Goal: Information Seeking & Learning: Learn about a topic

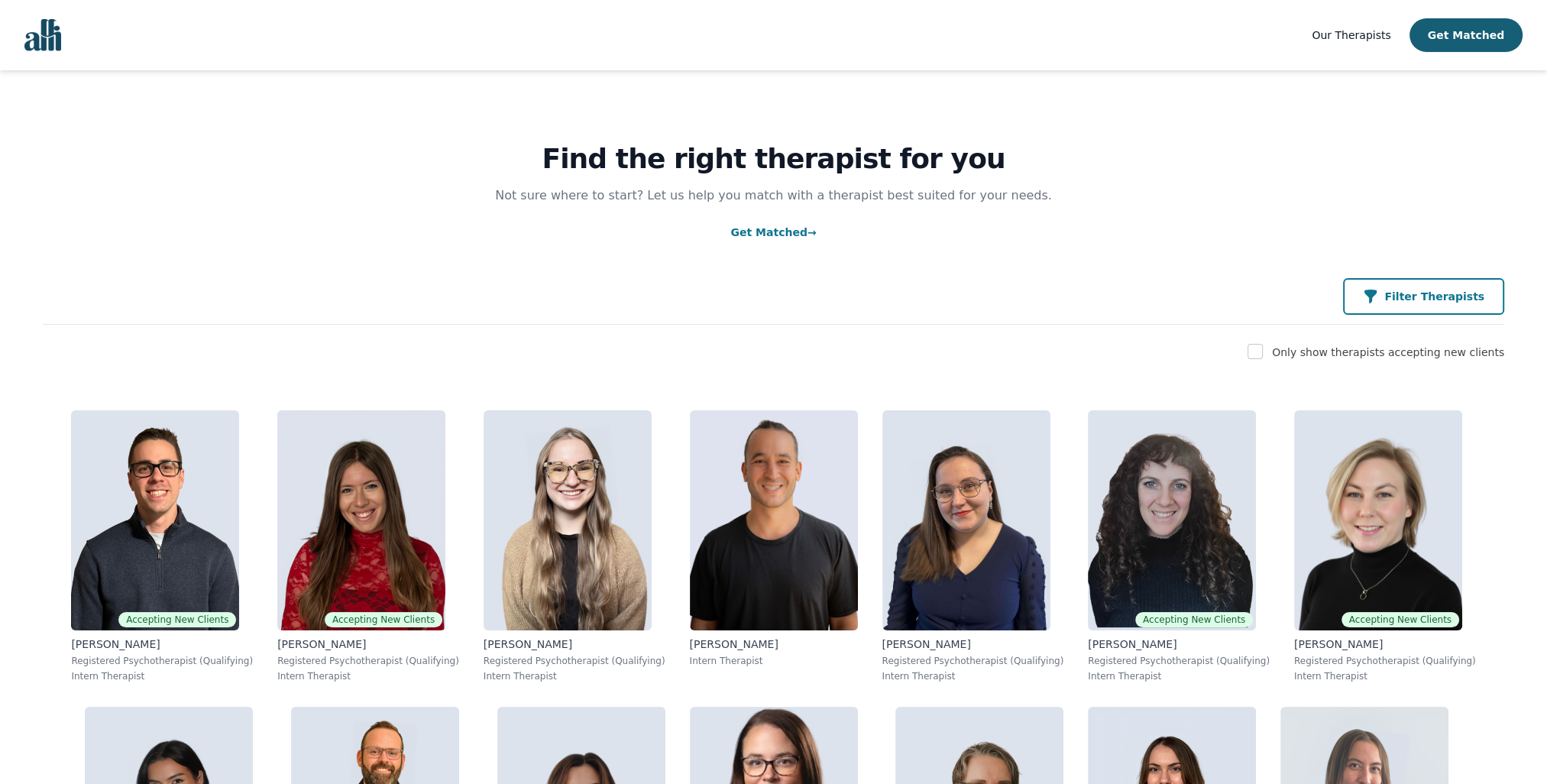
click at [1441, 309] on button "Filter Therapists" at bounding box center [1424, 297] width 162 height 37
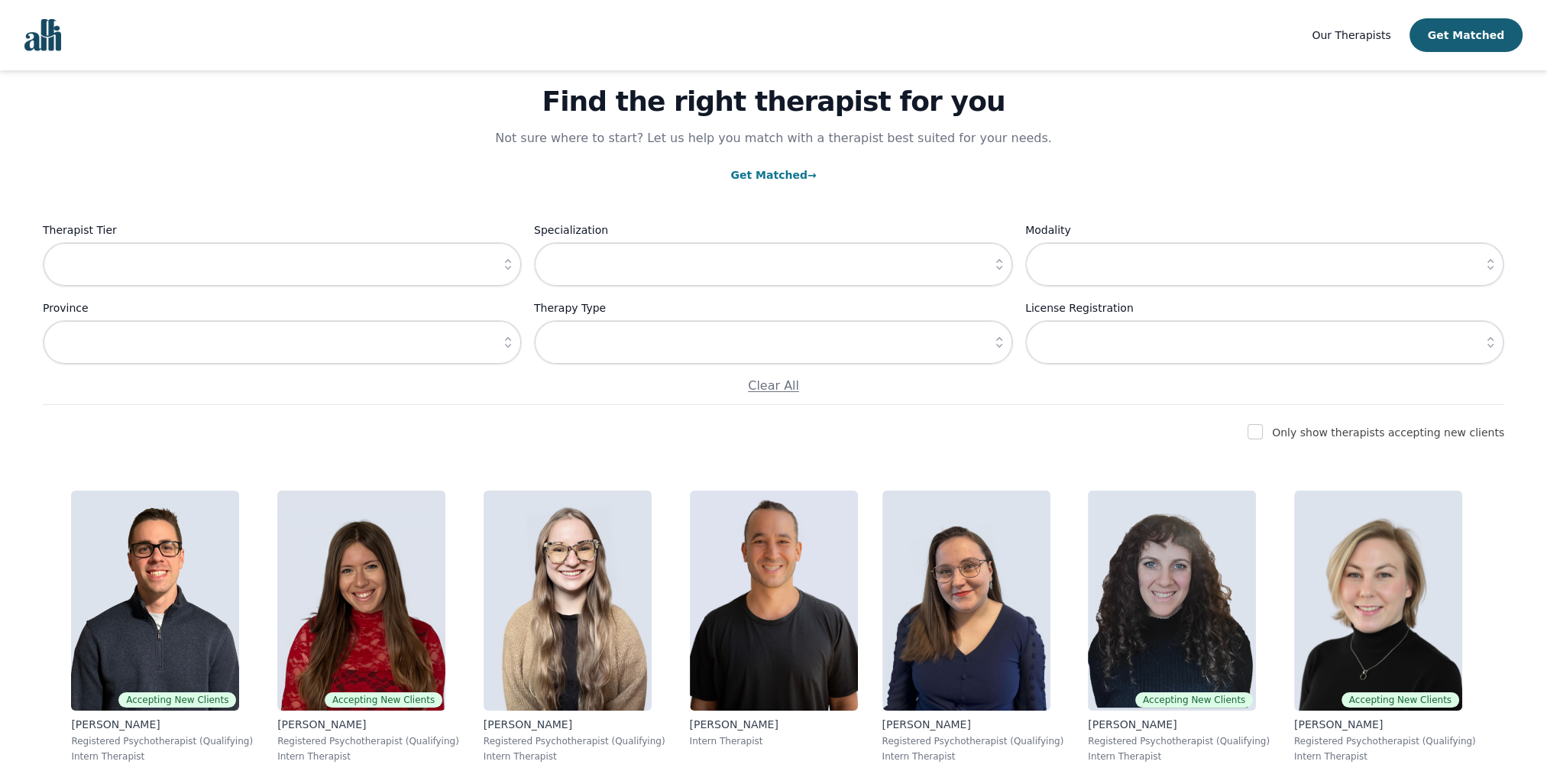
scroll to position [153, 0]
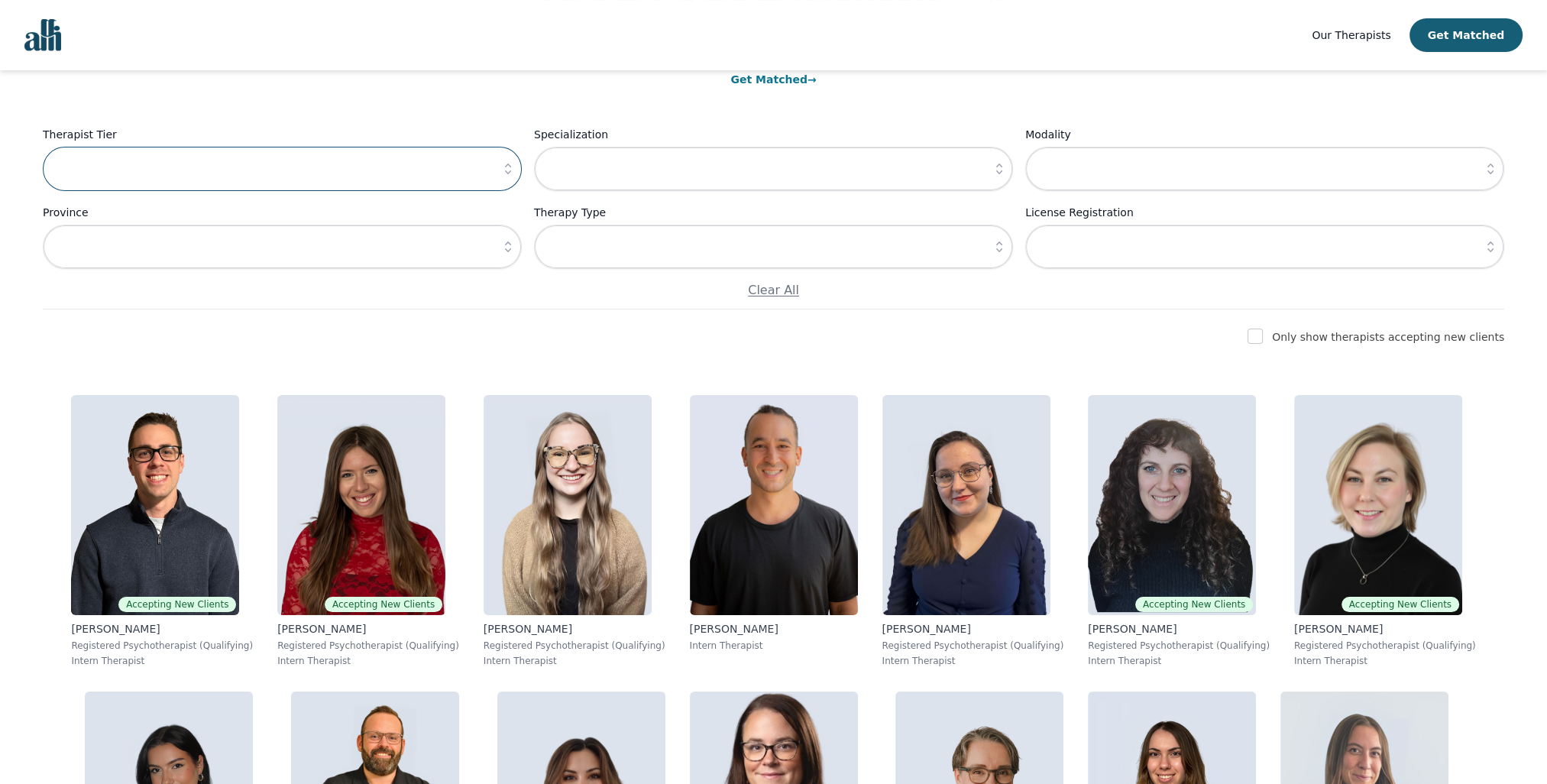
click at [329, 171] on input "text" at bounding box center [282, 169] width 479 height 45
click at [512, 162] on icon "button" at bounding box center [508, 169] width 16 height 16
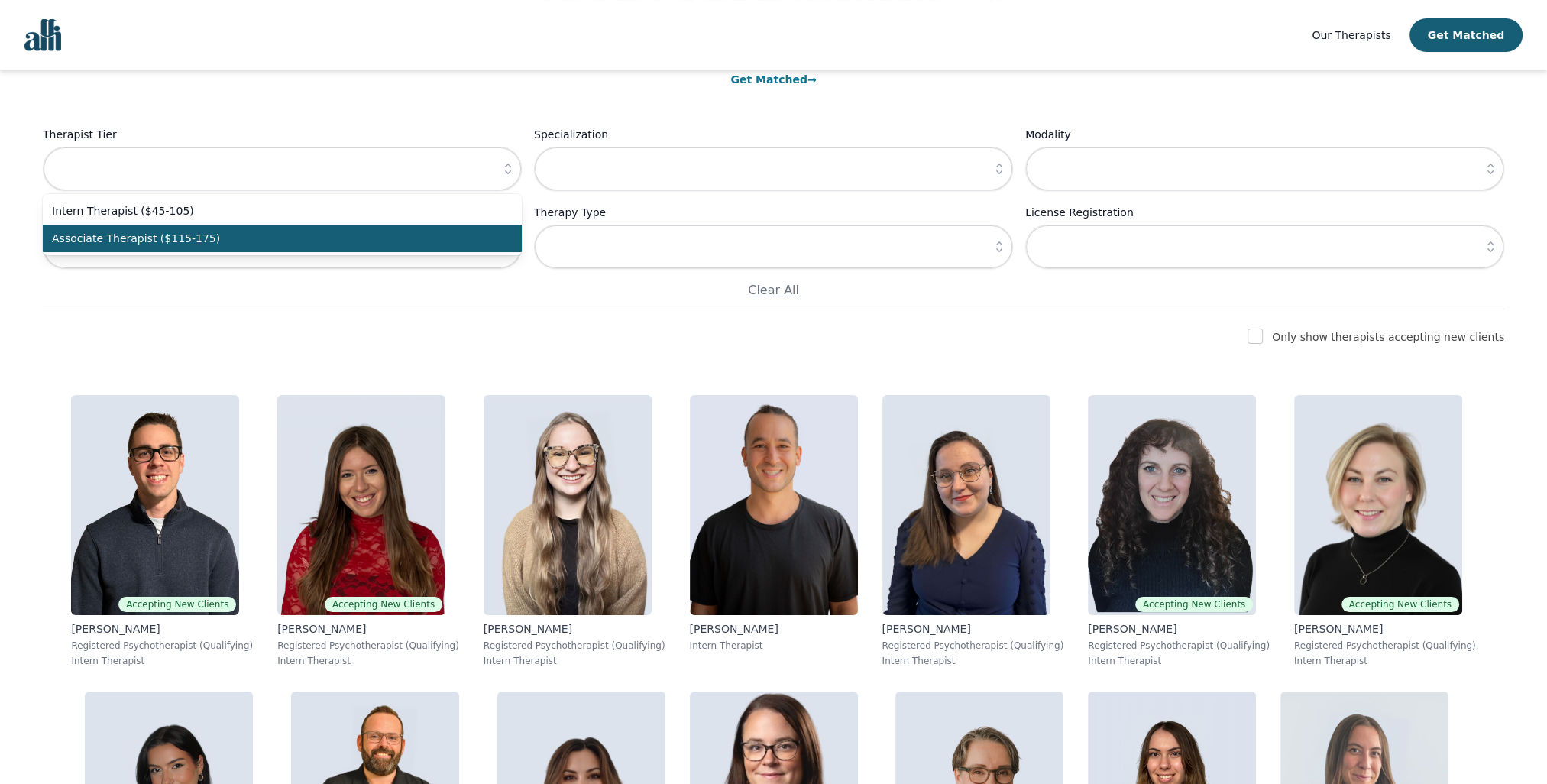
click at [445, 236] on span "Associate Therapist ($115-175)" at bounding box center [272, 238] width 443 height 16
type input "Associate Therapist ($115-175)"
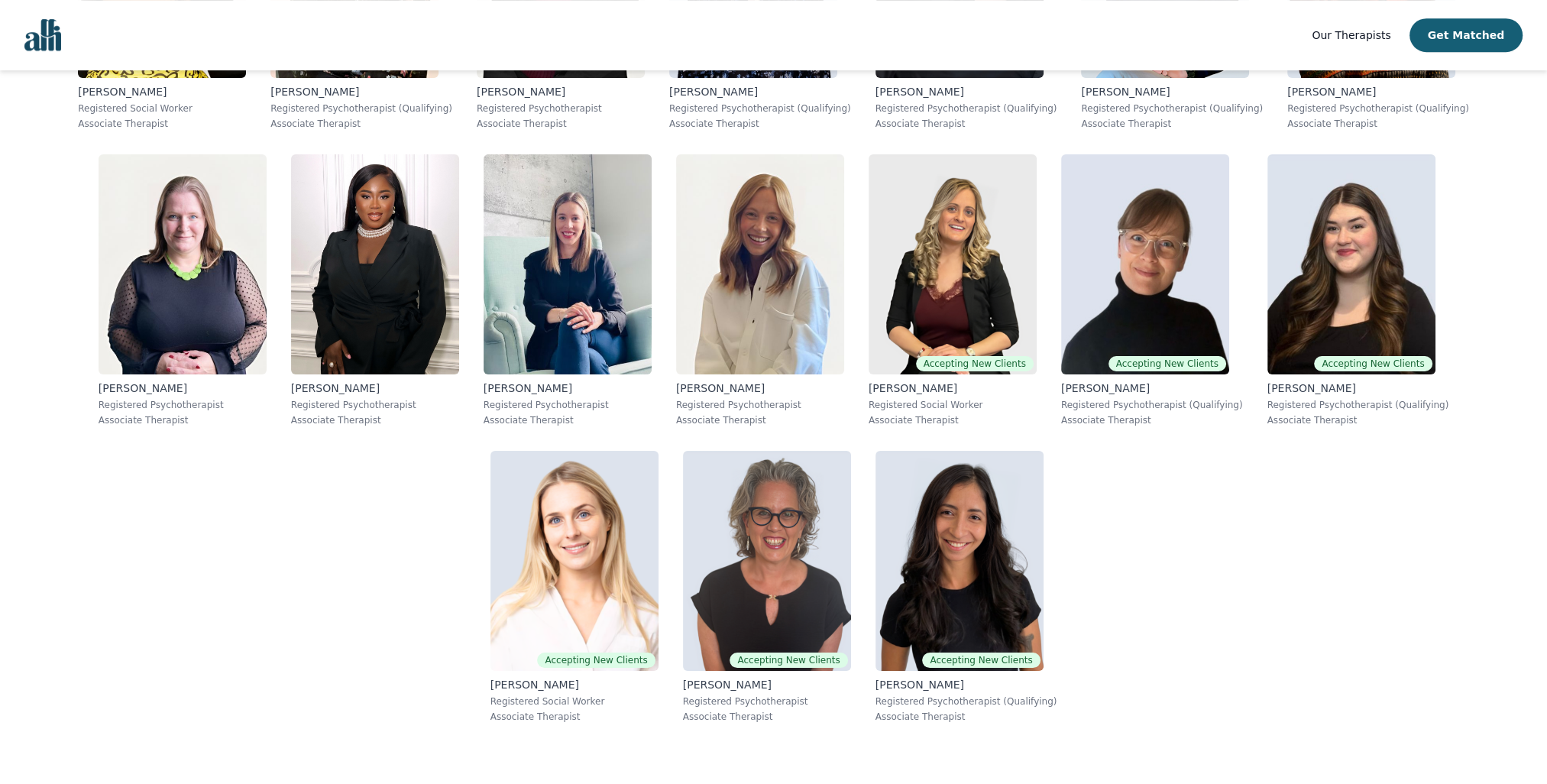
scroll to position [993, 0]
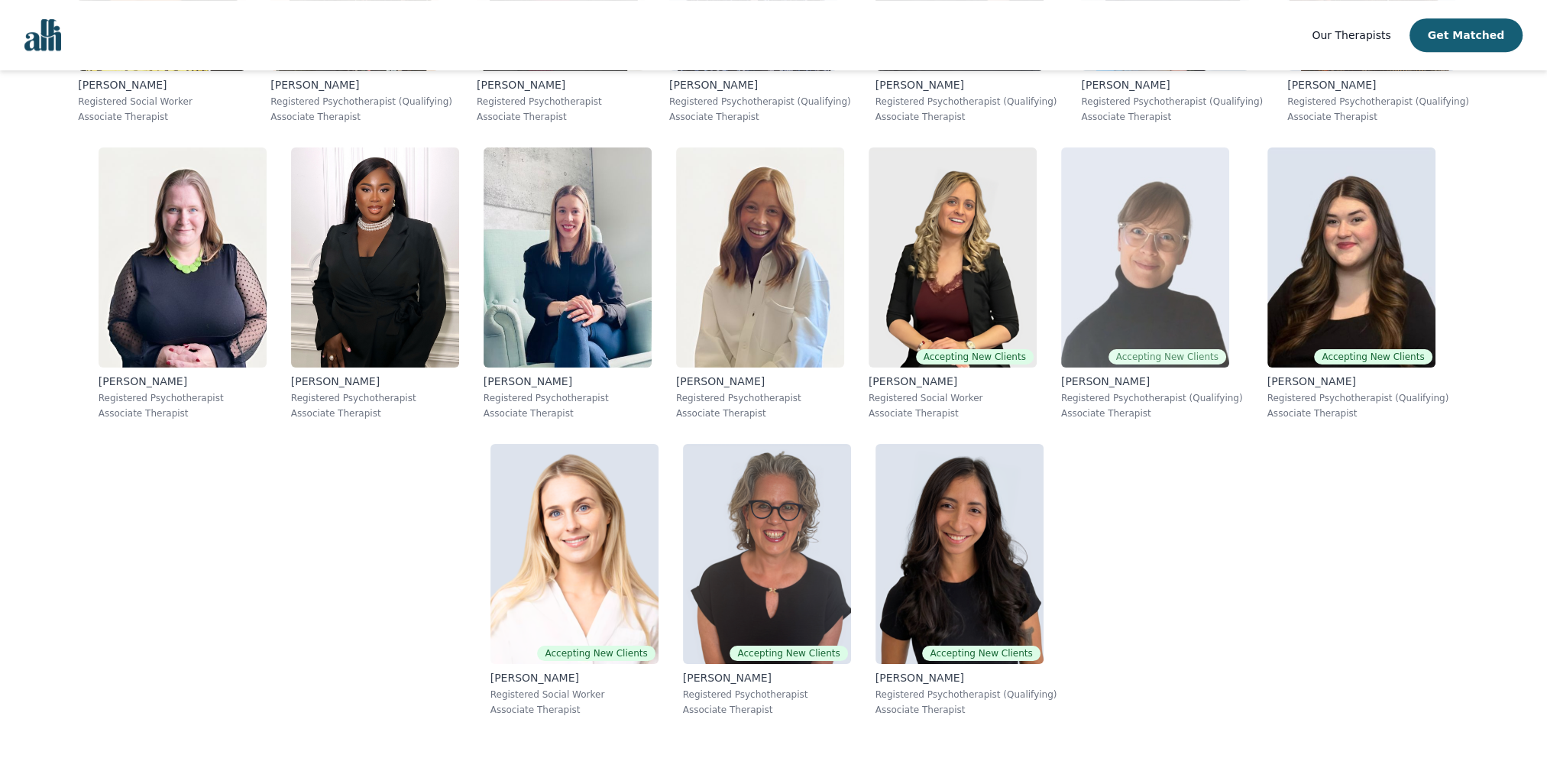
click at [1170, 279] on img at bounding box center [1145, 258] width 168 height 220
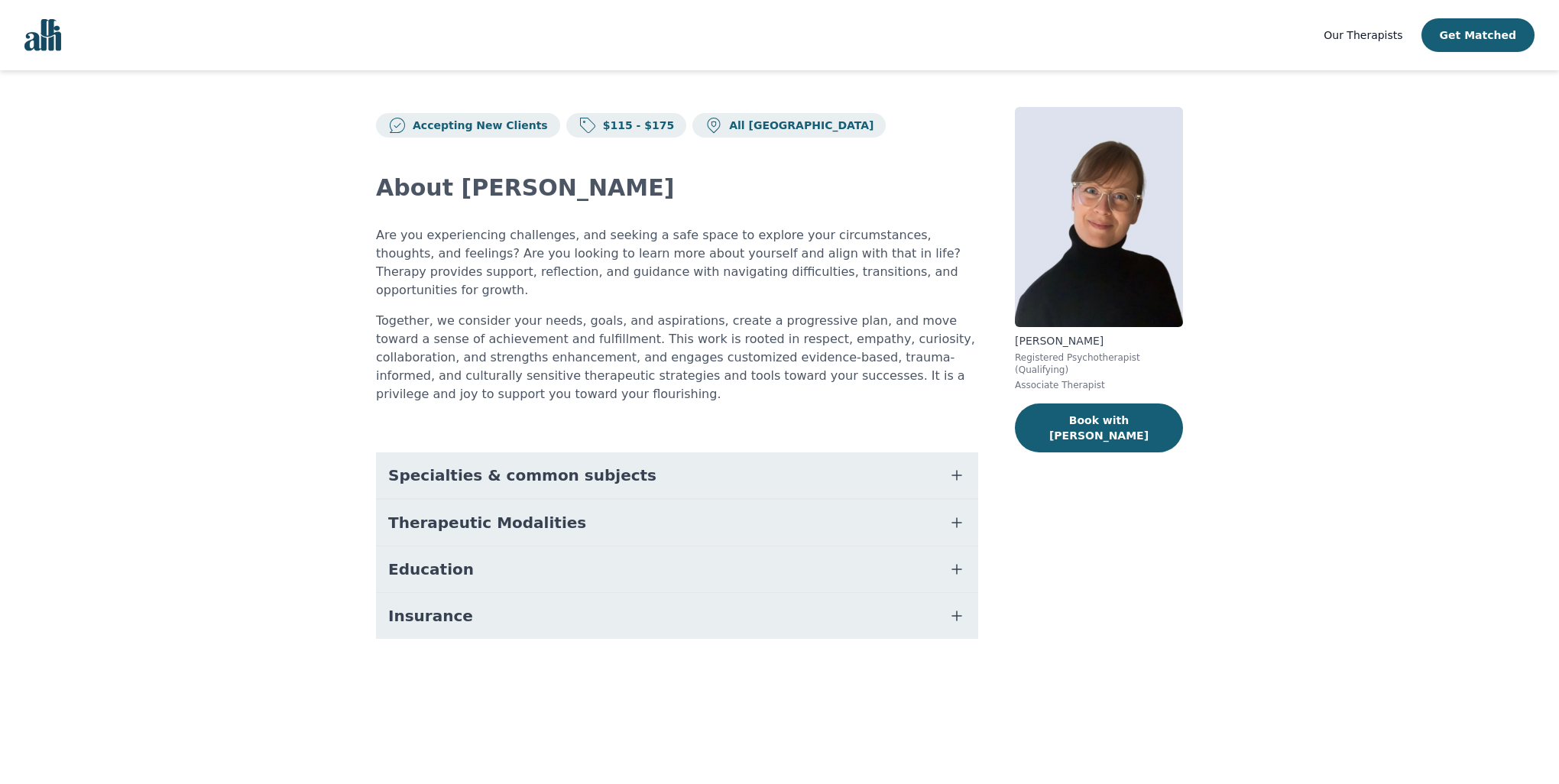
click at [662, 452] on button "Specialties & common subjects" at bounding box center [676, 475] width 602 height 46
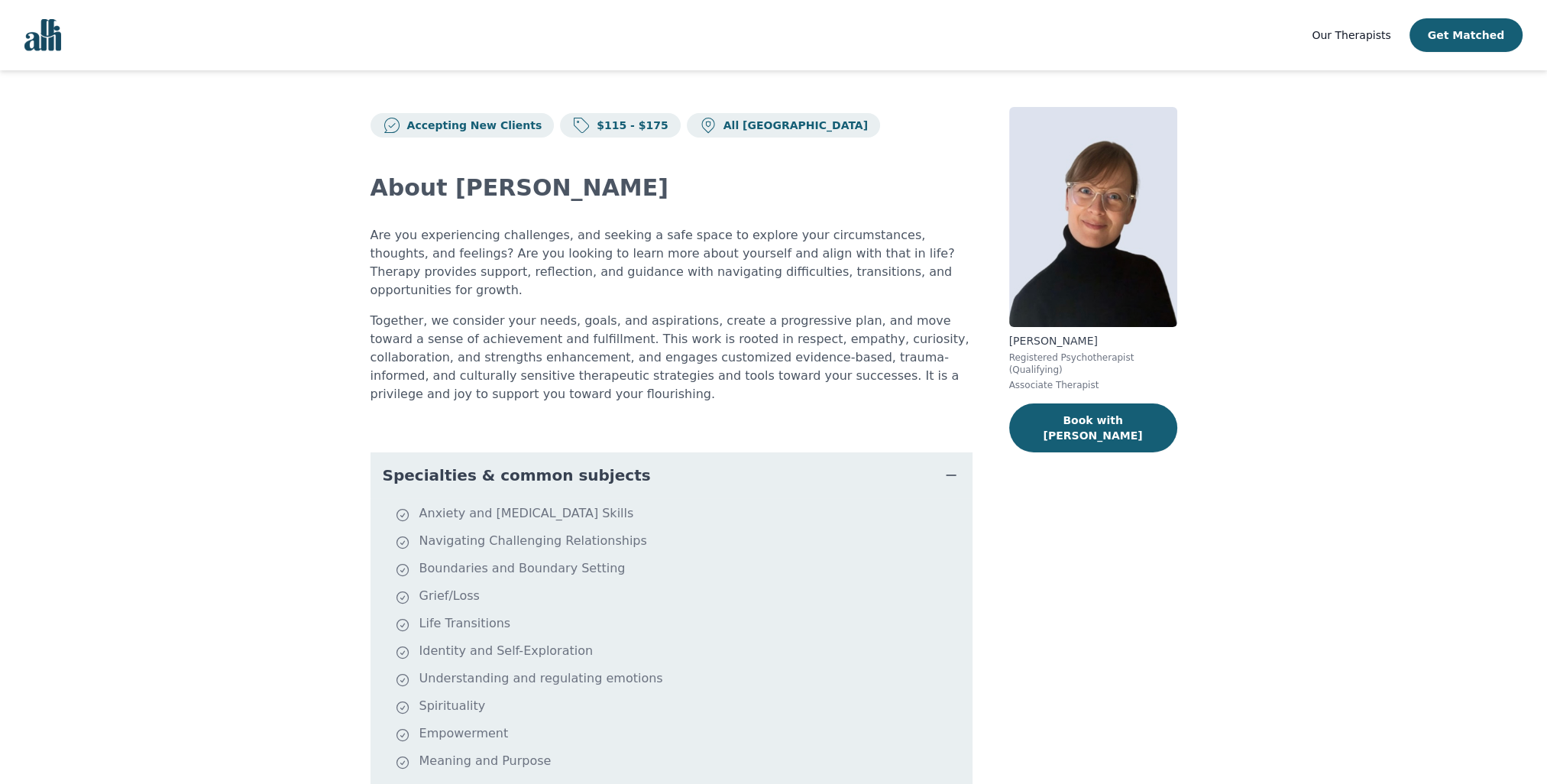
click at [662, 452] on button "Specialties & common subjects" at bounding box center [671, 475] width 602 height 46
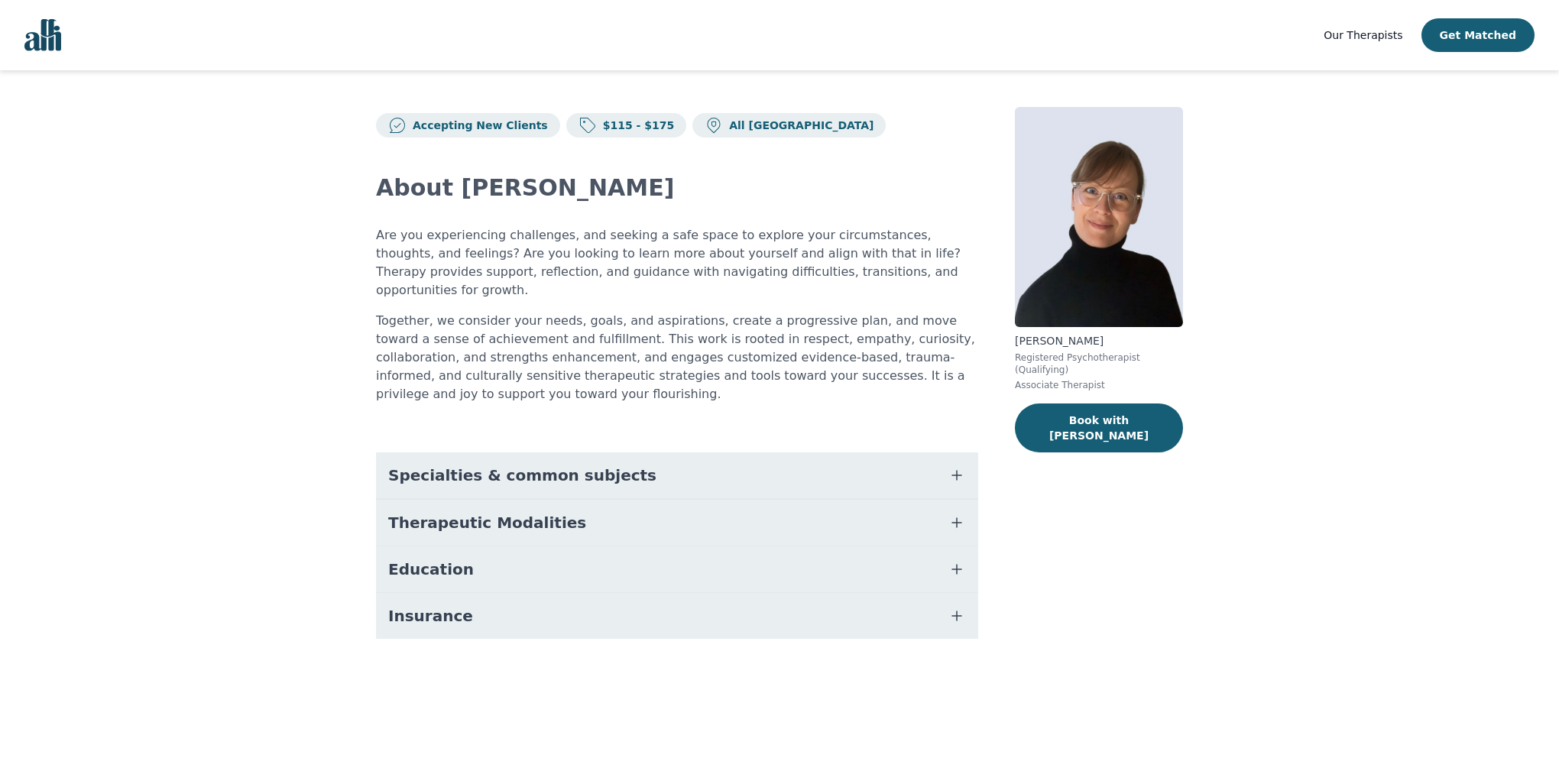
click at [664, 547] on button "Education" at bounding box center [676, 569] width 602 height 46
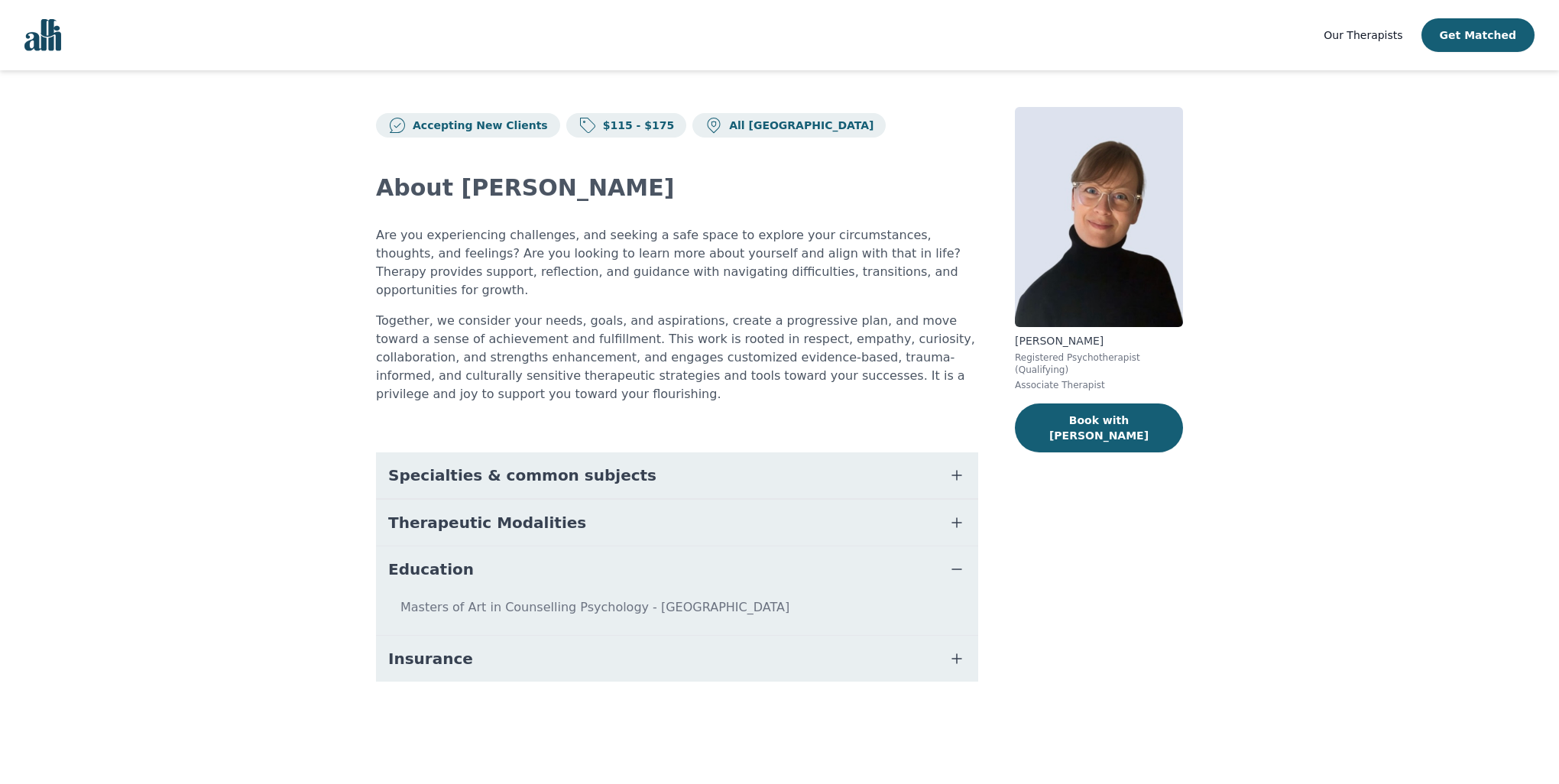
click at [689, 635] on button "Insurance" at bounding box center [676, 658] width 602 height 46
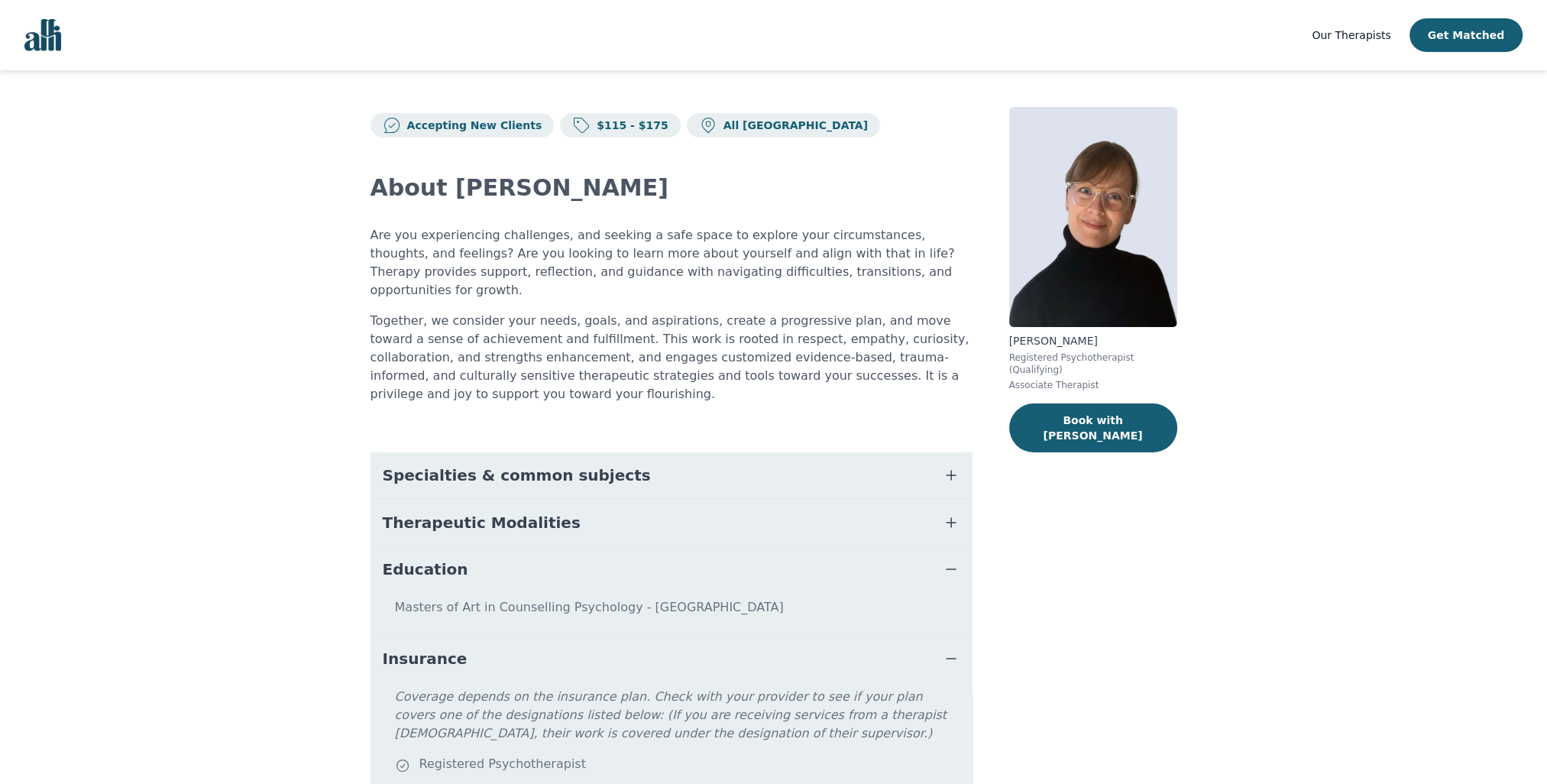
click at [611, 500] on button "Therapeutic Modalities" at bounding box center [671, 522] width 602 height 46
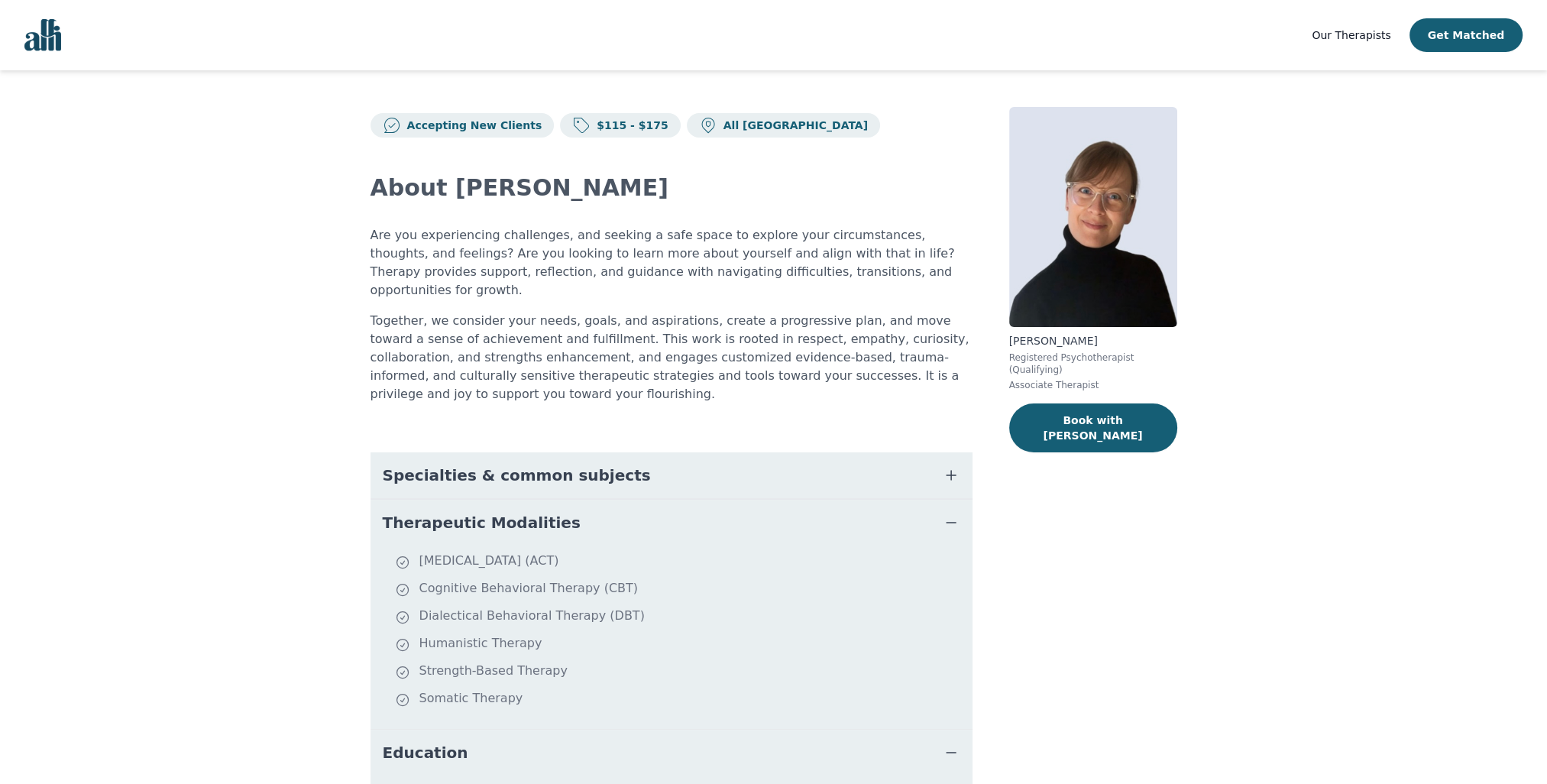
click at [633, 500] on button "Therapeutic Modalities" at bounding box center [671, 522] width 602 height 46
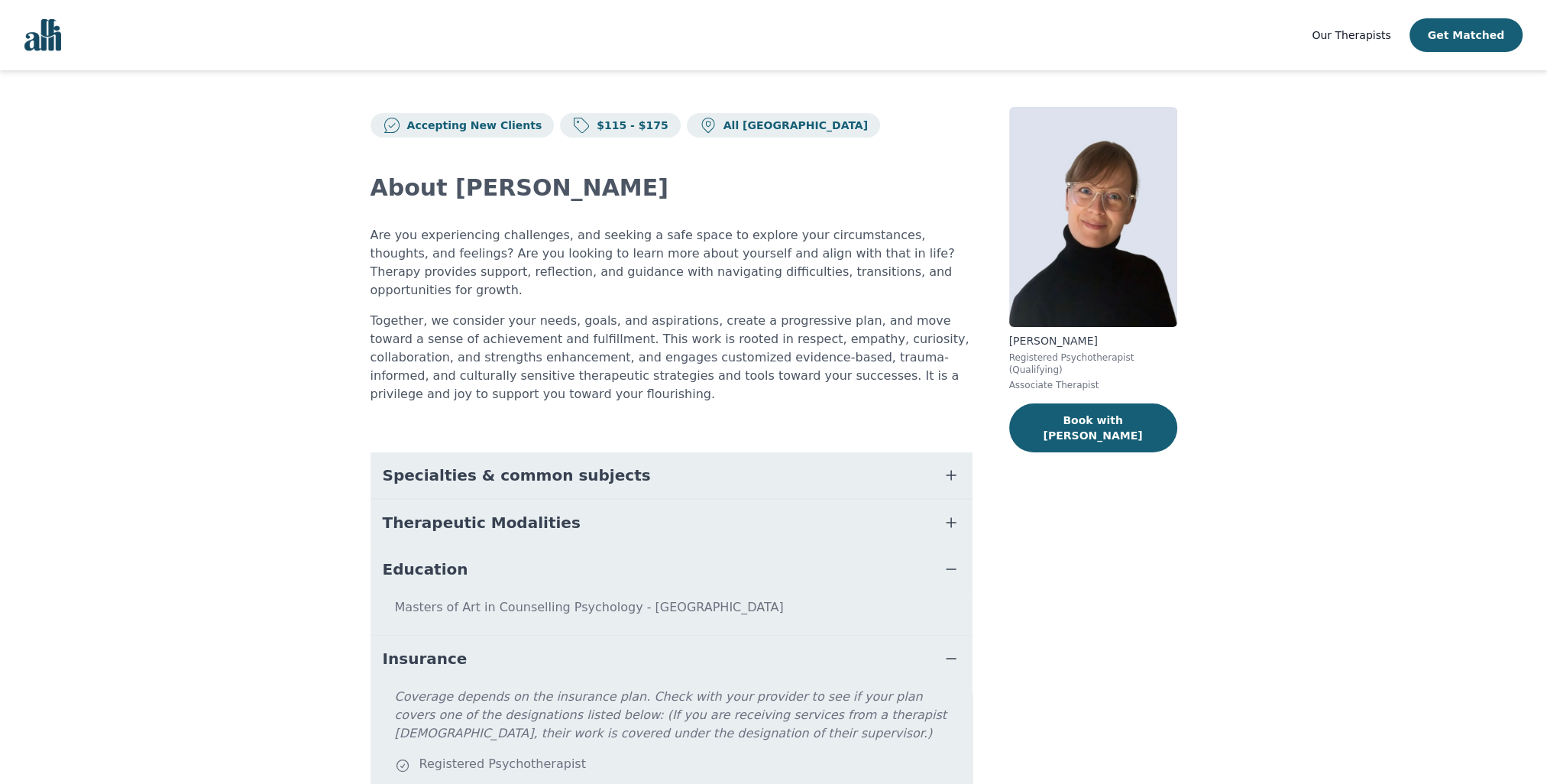
click at [592, 547] on button "Education" at bounding box center [671, 569] width 602 height 46
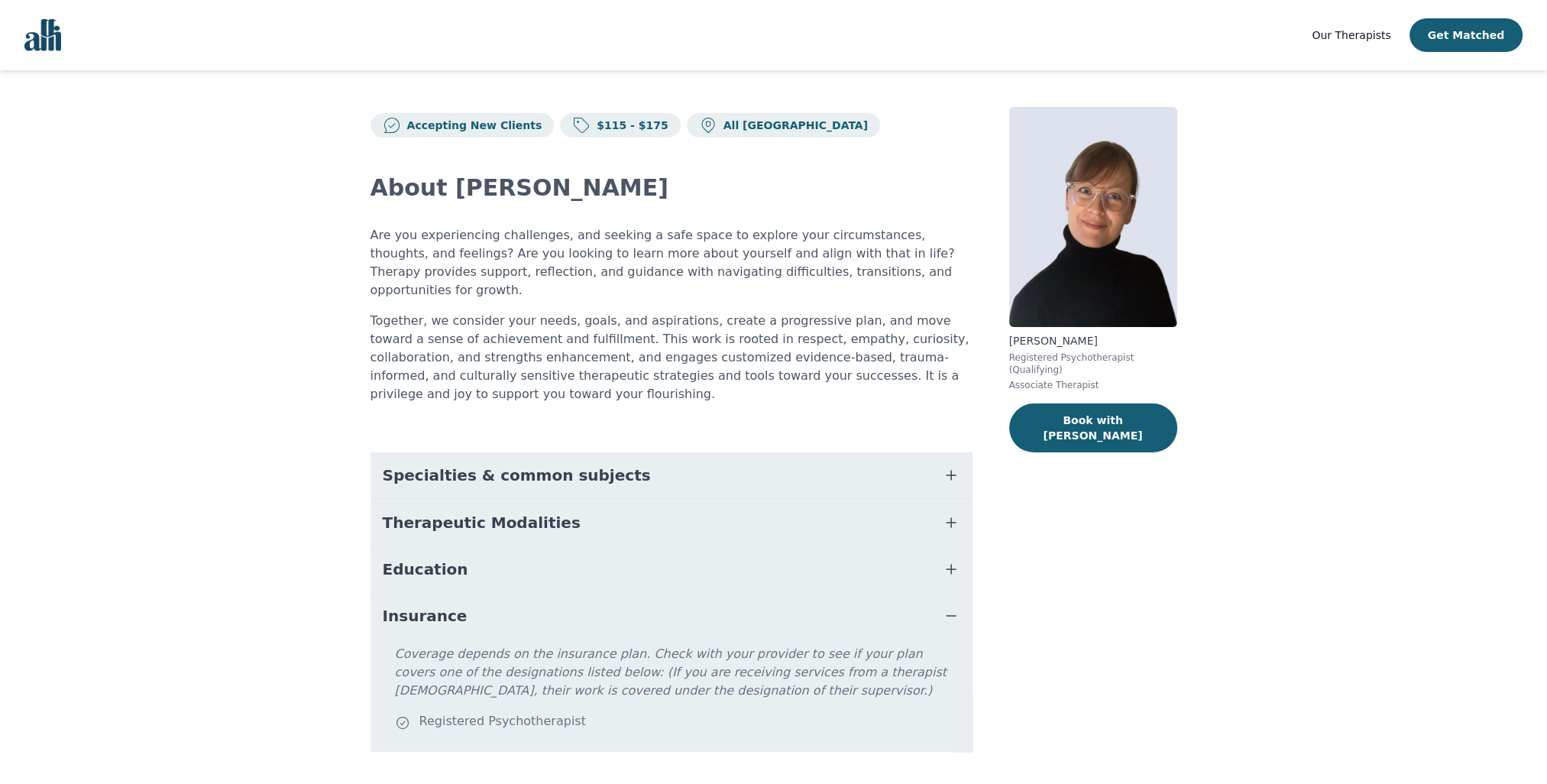
click at [596, 592] on button "Insurance" at bounding box center [671, 615] width 602 height 46
